Goal: Check status: Check status

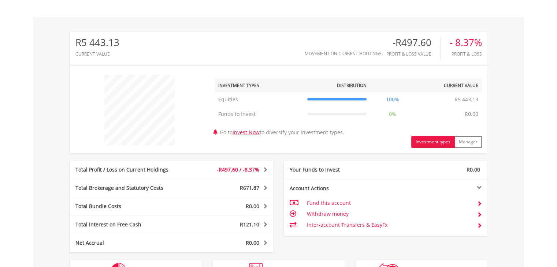
scroll to position [351, 0]
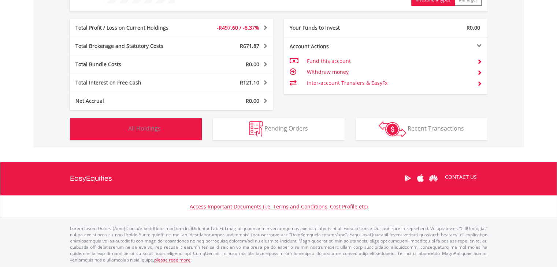
click at [165, 137] on button "Holdings All Holdings" at bounding box center [136, 129] width 132 height 22
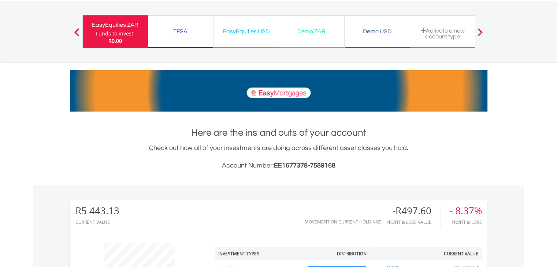
scroll to position [0, 0]
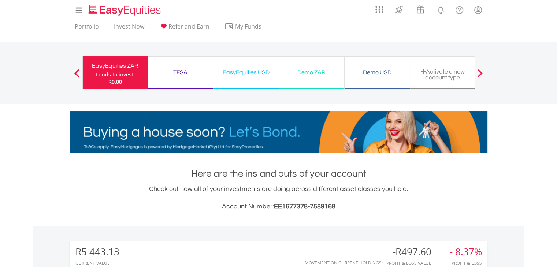
click at [240, 67] on div "EasyEquities USD" at bounding box center [246, 72] width 56 height 10
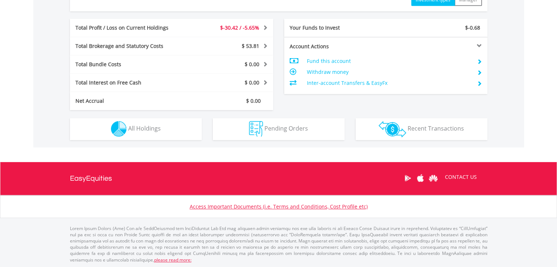
scroll to position [70, 139]
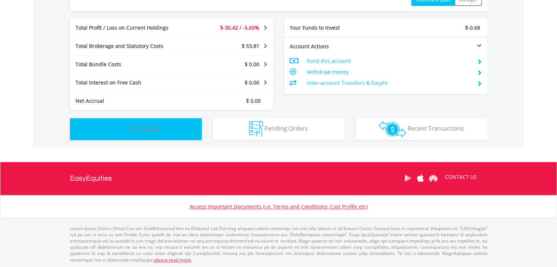
click at [142, 129] on span "All Holdings" at bounding box center [144, 128] width 33 height 8
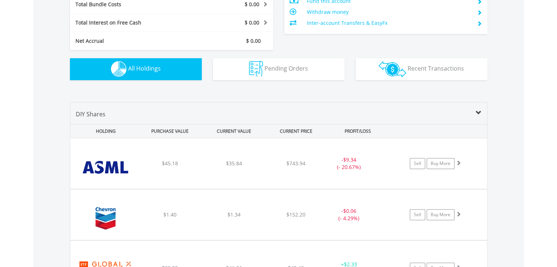
scroll to position [395, 0]
